Goal: Transaction & Acquisition: Obtain resource

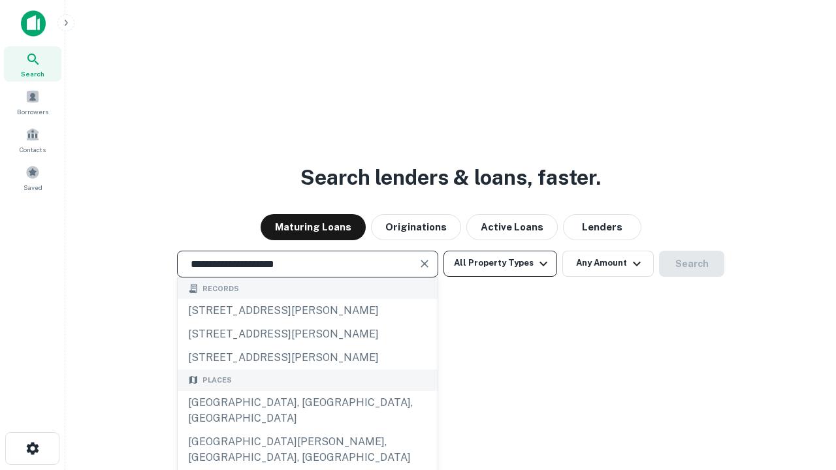
click at [307, 430] on div "Santa Monica, CA, USA" at bounding box center [308, 410] width 260 height 39
type input "**********"
click at [500, 263] on button "All Property Types" at bounding box center [500, 264] width 114 height 26
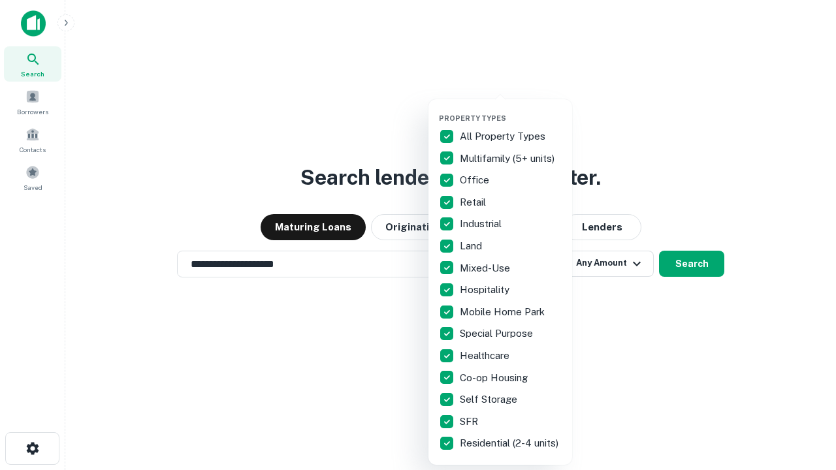
click at [511, 110] on button "button" at bounding box center [511, 110] width 144 height 1
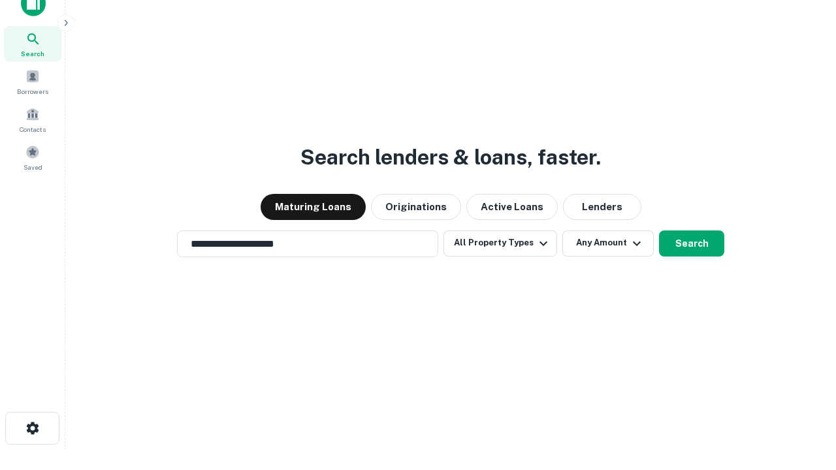
scroll to position [8, 157]
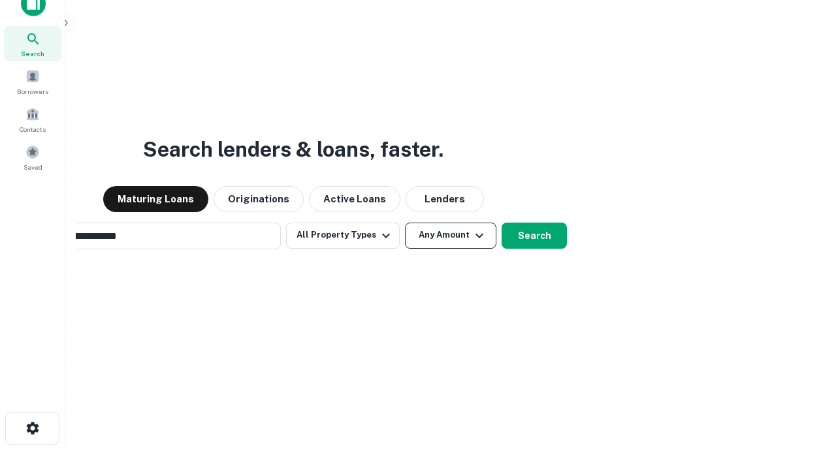
click at [405, 223] on button "Any Amount" at bounding box center [450, 236] width 91 height 26
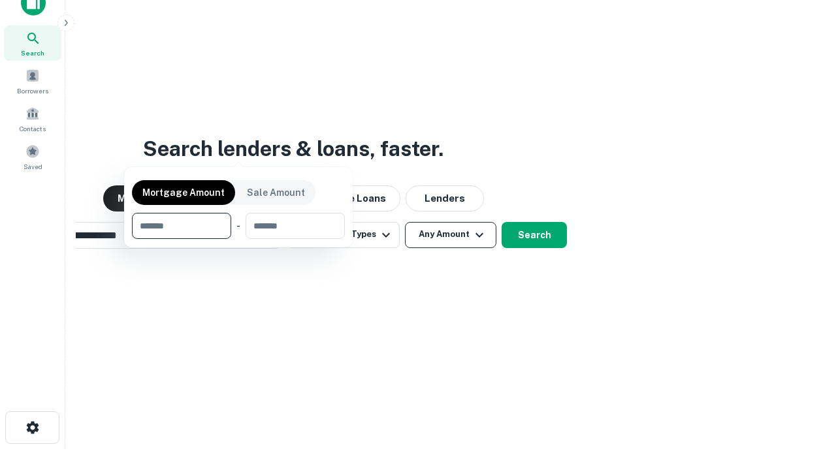
scroll to position [94, 370]
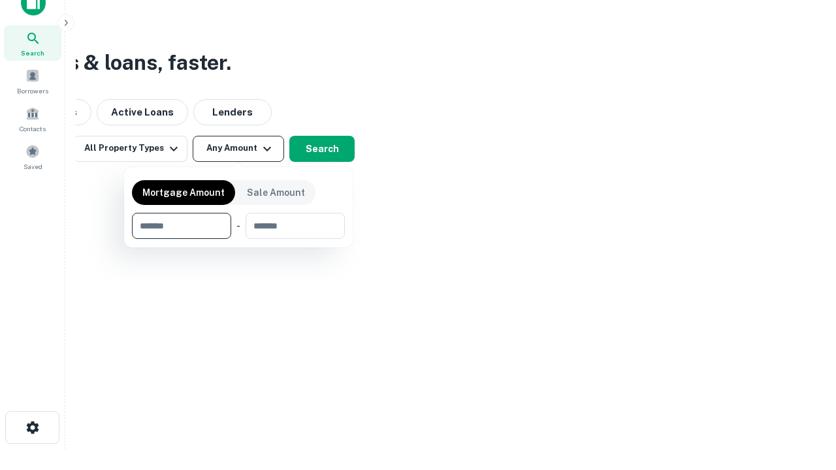
type input "*******"
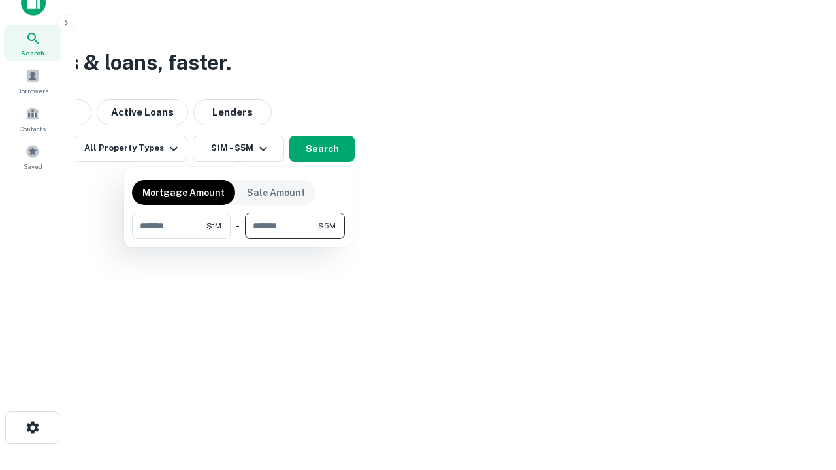
type input "*******"
click at [238, 239] on button "button" at bounding box center [238, 239] width 213 height 1
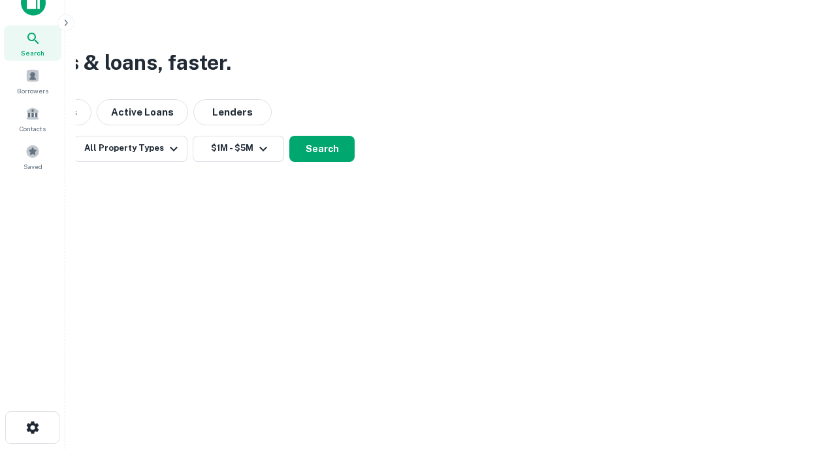
scroll to position [8, 241]
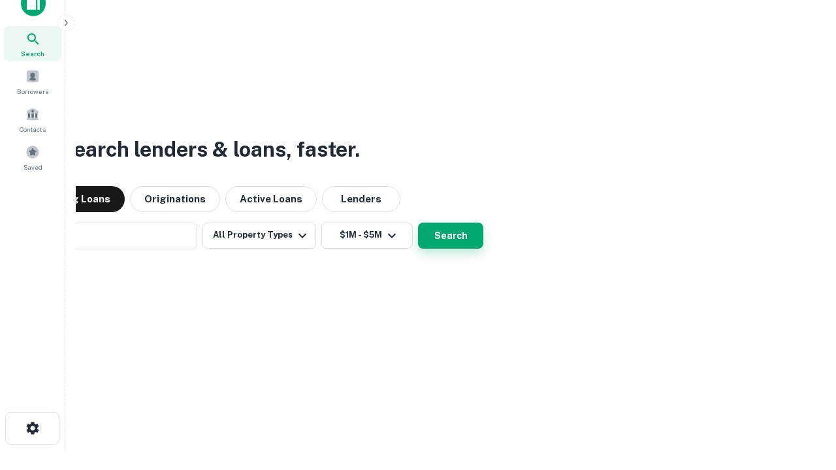
click at [418, 223] on button "Search" at bounding box center [450, 236] width 65 height 26
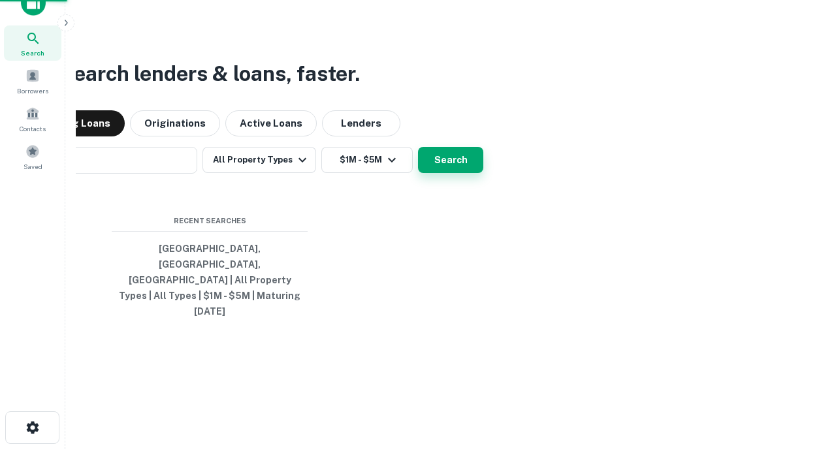
scroll to position [35, 370]
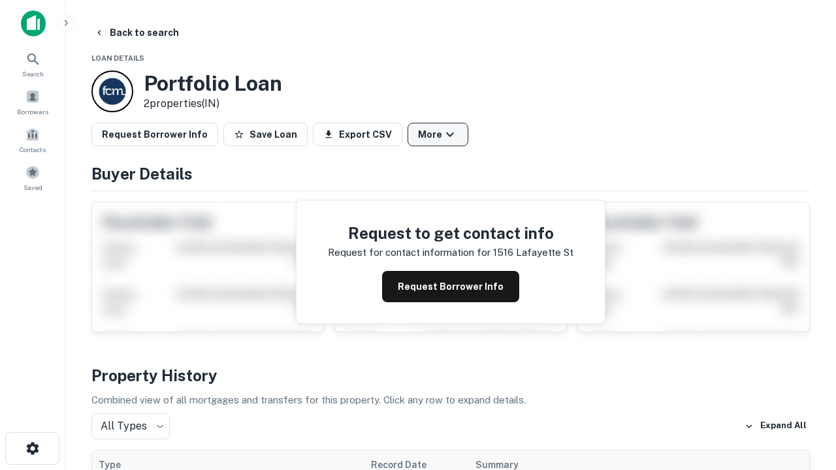
click at [437, 135] on button "More" at bounding box center [437, 135] width 61 height 24
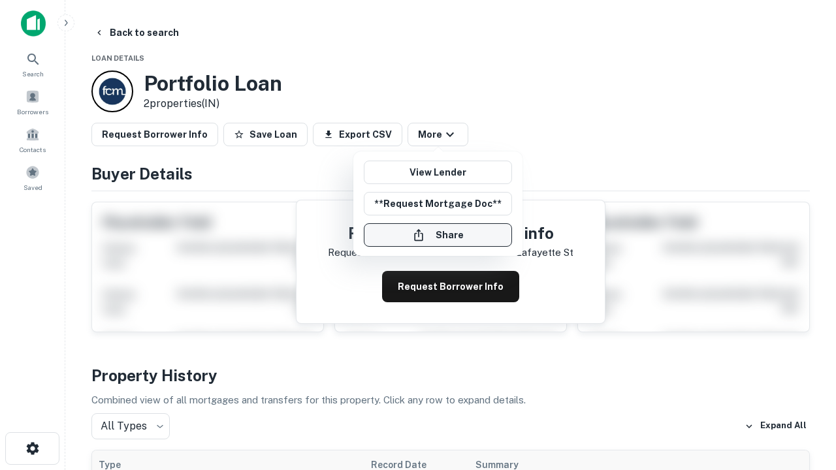
click at [437, 235] on button "Share" at bounding box center [438, 235] width 148 height 24
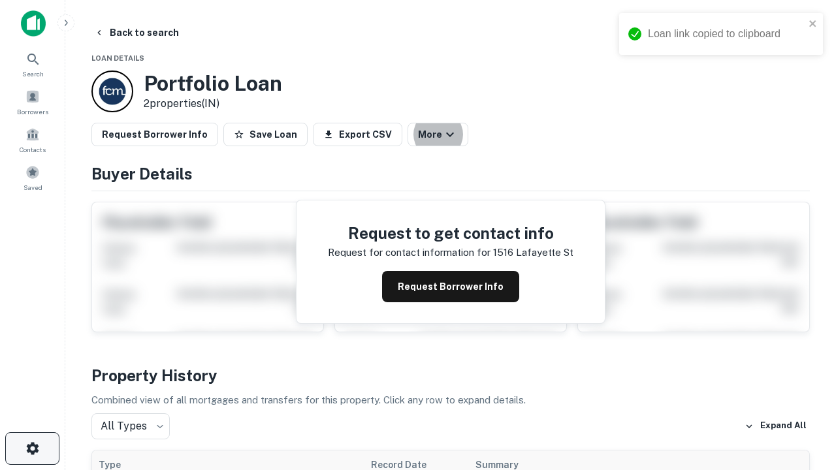
click at [32, 449] on icon "button" at bounding box center [33, 449] width 16 height 16
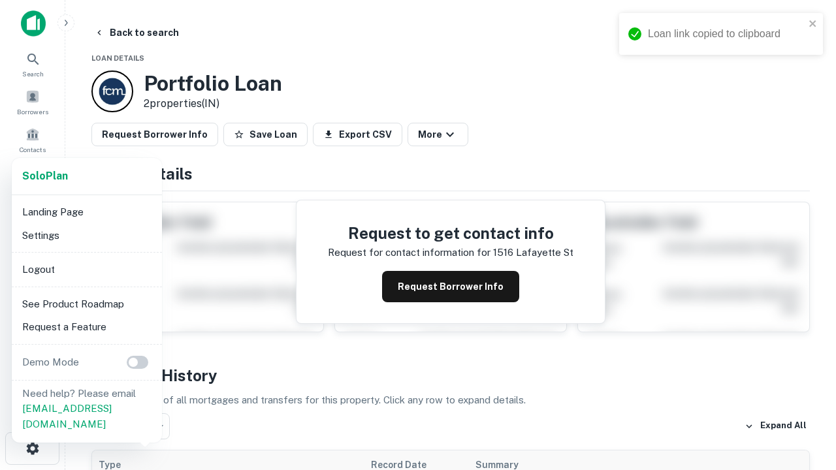
click at [86, 269] on li "Logout" at bounding box center [87, 270] width 140 height 24
